Goal: Task Accomplishment & Management: Manage account settings

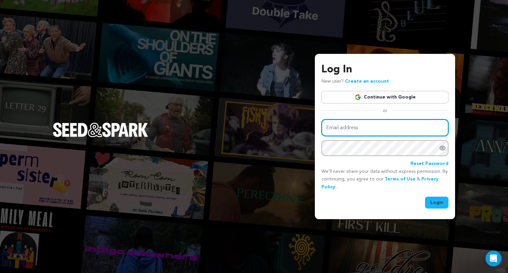
type input "[EMAIL_ADDRESS][DOMAIN_NAME]"
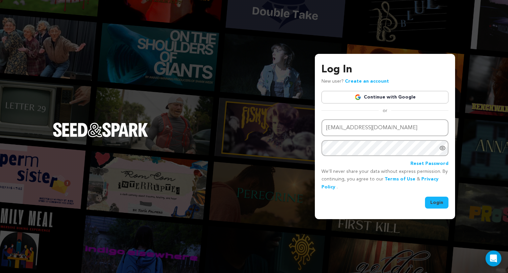
click at [439, 206] on button "Login" at bounding box center [436, 203] width 23 height 12
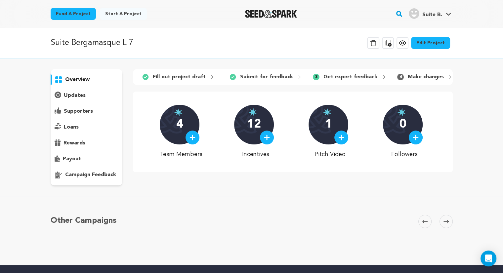
click at [341, 77] on p "Get expert feedback" at bounding box center [350, 77] width 54 height 8
click at [322, 132] on div "1" at bounding box center [328, 125] width 40 height 40
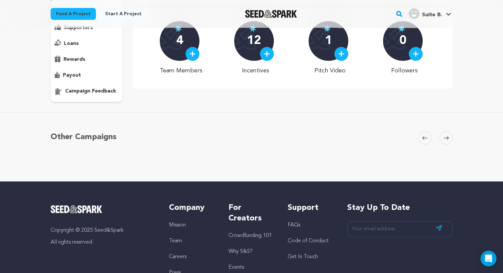
scroll to position [29, 0]
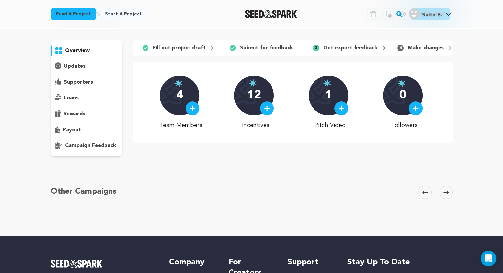
click at [94, 147] on p "campaign feedback" at bounding box center [90, 146] width 51 height 8
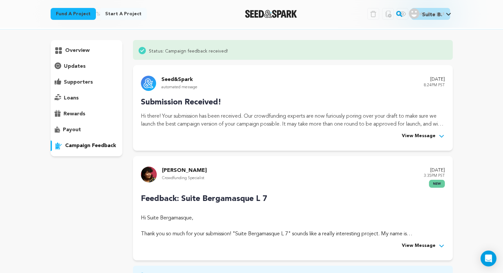
click at [322, 183] on div "Rocco Garrison Crowdfunding Specialist August 19, 2025 3:35PM PST new" at bounding box center [292, 177] width 303 height 21
click at [440, 244] on icon at bounding box center [441, 246] width 7 height 7
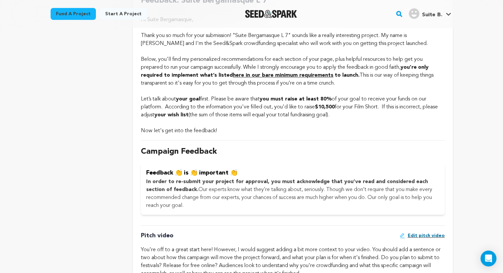
scroll to position [426, 0]
